Goal: Use online tool/utility: Utilize a website feature to perform a specific function

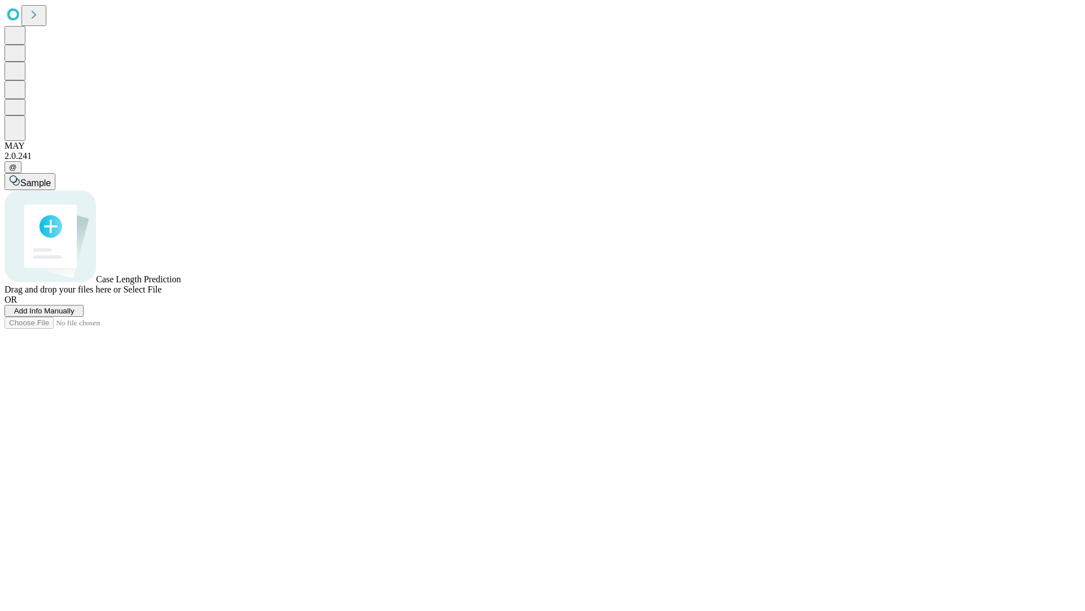
click at [162, 294] on span "Select File" at bounding box center [142, 289] width 38 height 10
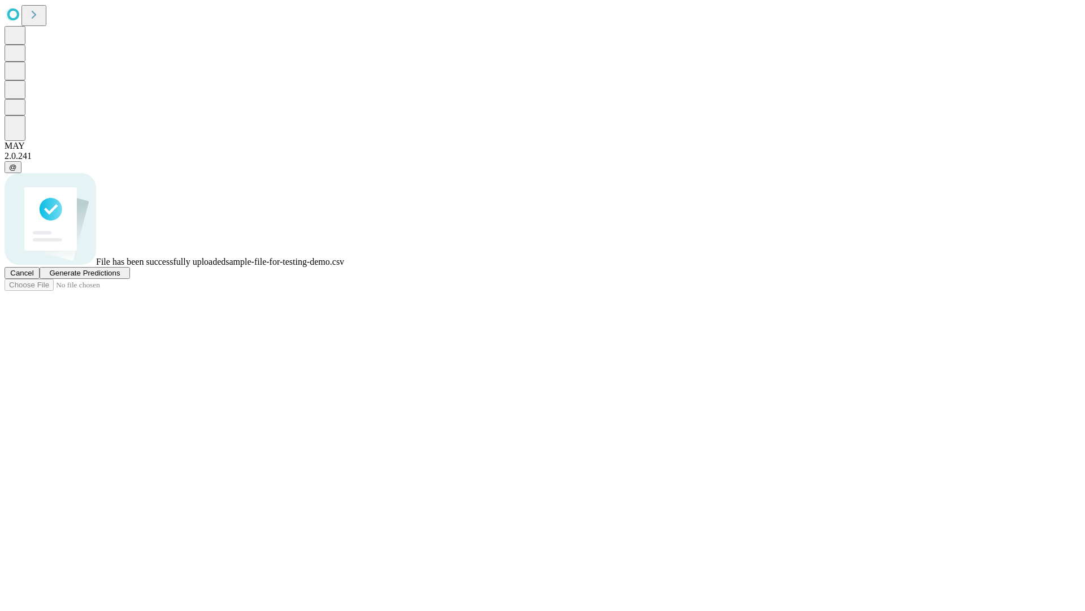
click at [120, 277] on span "Generate Predictions" at bounding box center [84, 273] width 71 height 8
